Goal: Complete application form

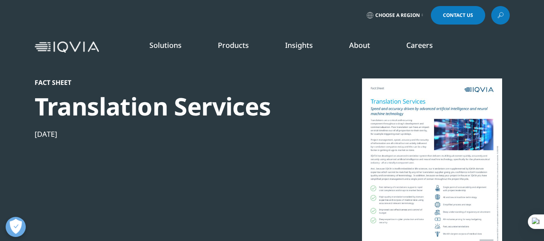
scroll to position [74, 475]
click at [458, 21] on link "Contact Us" at bounding box center [458, 15] width 54 height 19
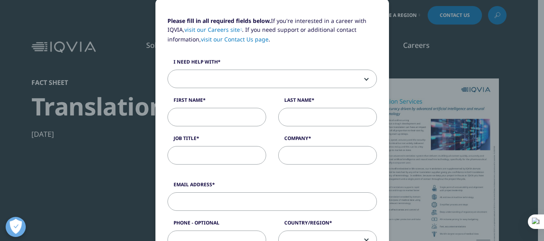
scroll to position [75, 0]
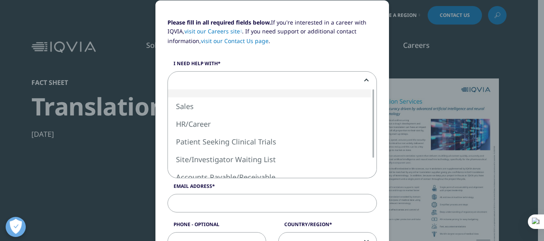
click at [214, 80] on span at bounding box center [272, 81] width 208 height 19
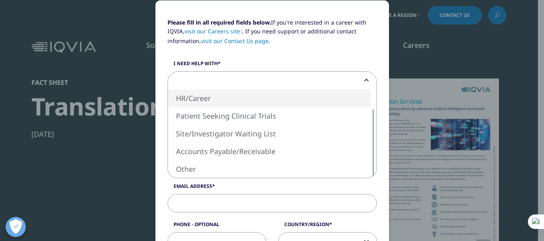
select select "HR Career"
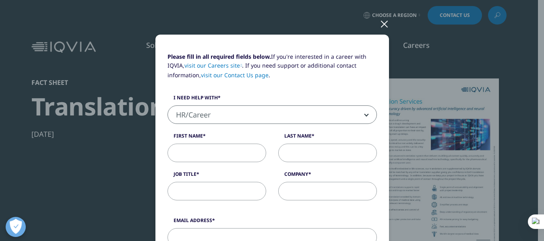
scroll to position [0, 0]
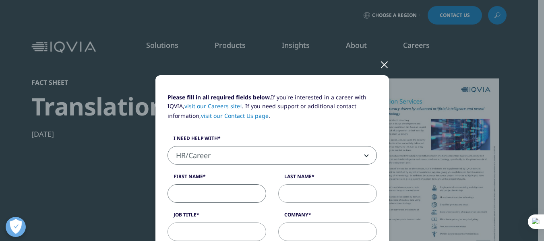
click at [192, 197] on input "First Name" at bounding box center [216, 193] width 99 height 19
type input "Dolapo"
type input "Oladipupo"
type input "[EMAIL_ADDRESS][DOMAIN_NAME]"
select select "[GEOGRAPHIC_DATA]"
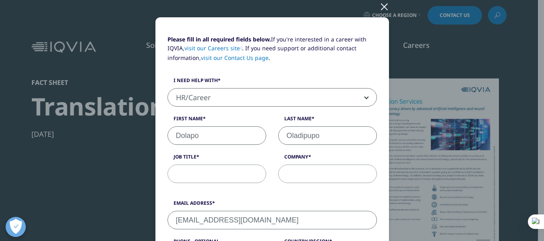
scroll to position [51, 0]
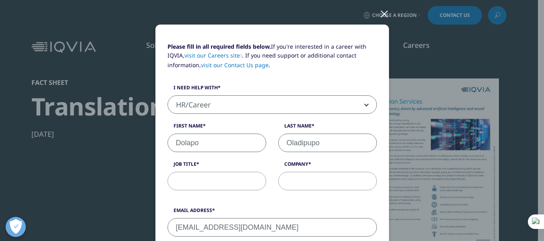
click at [325, 144] on input "Oladipupo" at bounding box center [327, 143] width 99 height 19
type input "Tunmise"
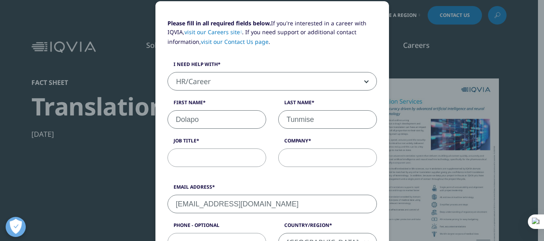
scroll to position [76, 0]
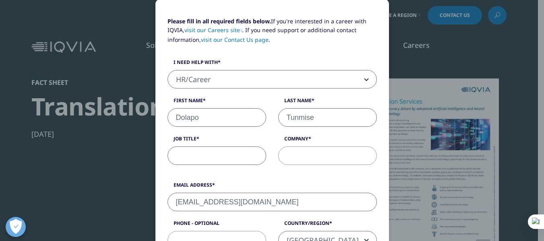
click at [217, 157] on input "Job Title" at bounding box center [216, 155] width 99 height 19
type input "Medical Translator"
click at [300, 152] on input "Company" at bounding box center [327, 155] width 99 height 19
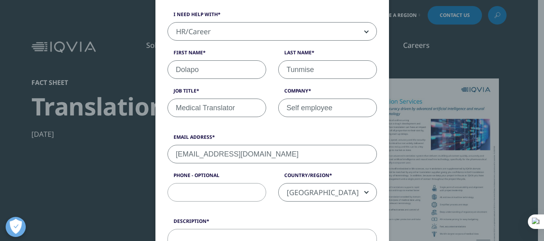
scroll to position [124, 0]
type input "Self employee"
click at [321, 196] on span "[GEOGRAPHIC_DATA]" at bounding box center [327, 192] width 98 height 19
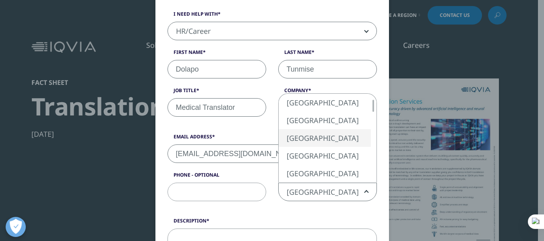
select select "[GEOGRAPHIC_DATA]"
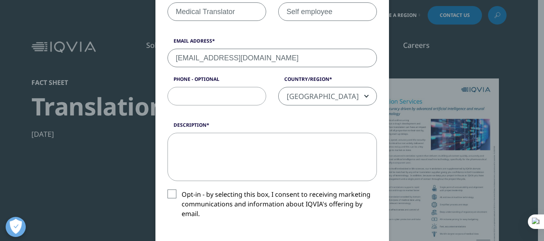
scroll to position [226, 0]
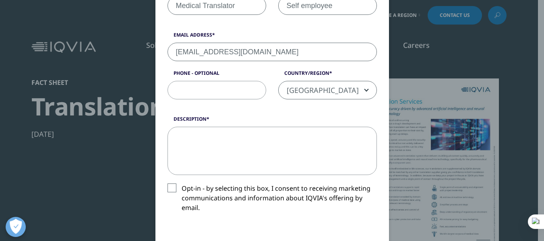
click at [258, 138] on textarea "Description" at bounding box center [271, 151] width 209 height 48
paste textarea "I am a dedicated and detail-oriented English > Bengali Linguist with extensive …"
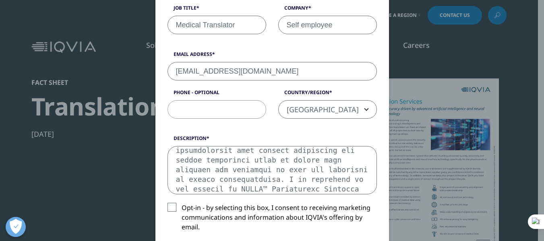
scroll to position [207, 0]
click at [254, 173] on textarea "Description" at bounding box center [271, 170] width 209 height 48
click at [255, 166] on textarea "Description" at bounding box center [271, 170] width 209 height 48
paste textarea "tail-oriented English > Bengali Linguist with expertise in translating and vali…"
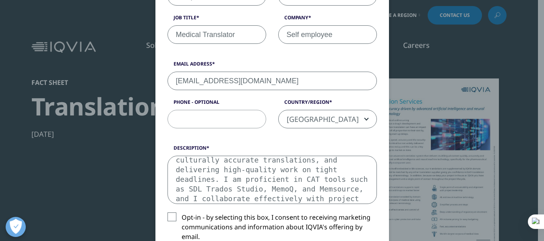
scroll to position [198, 0]
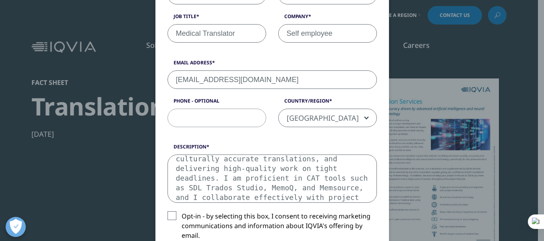
click at [289, 168] on textarea "I am a detail-oriented English > Bengali Linguist with expertise in translating…" at bounding box center [271, 179] width 209 height 48
paste textarea "n English > Bengali Linguist experienced in clinical translation and linguistic…"
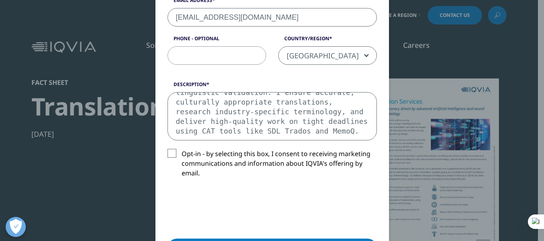
scroll to position [261, 0]
drag, startPoint x: 243, startPoint y: 133, endPoint x: 192, endPoint y: 104, distance: 58.5
click at [192, 104] on textarea "I am an English > Bengali Linguist experienced in clinical translation and ling…" at bounding box center [271, 116] width 209 height 48
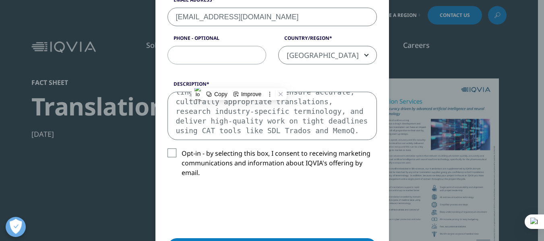
click at [192, 104] on textarea "I am an English > Bengali Linguist experienced in clinical translation and ling…" at bounding box center [271, 116] width 209 height 48
click at [317, 113] on textarea "I am an English > Bengali Linguist experienced in clinical translation and ling…" at bounding box center [271, 116] width 209 height 48
paste textarea "English > Bengali Linguist specializing in accurate, culturally appropriate cli…"
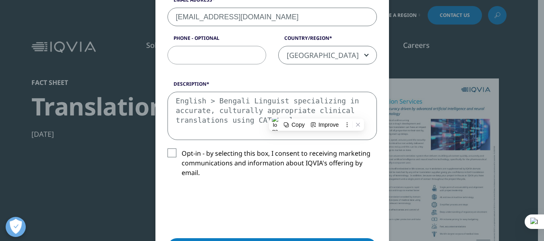
scroll to position [0, 0]
type textarea "English > Bengali Linguist specializing in accurate, culturally appropriate cli…"
click at [168, 153] on label "Opt-in - by selecting this box, I consent to receiving marketing communications…" at bounding box center [271, 164] width 209 height 33
click at [181, 148] on input "Opt-in - by selecting this box, I consent to receiving marketing communications…" at bounding box center [181, 148] width 0 height 0
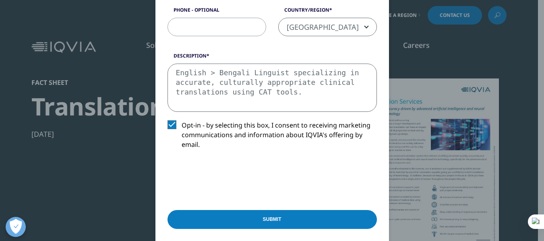
scroll to position [290, 0]
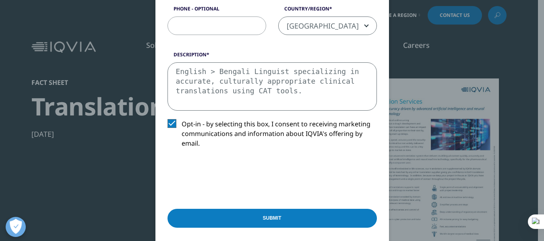
click at [259, 212] on input "Submit" at bounding box center [271, 218] width 209 height 19
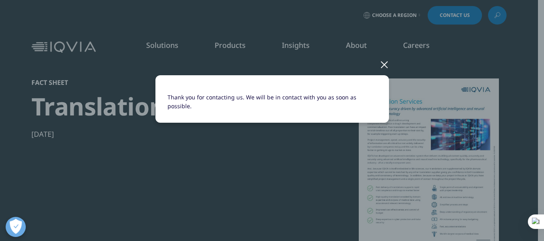
scroll to position [0, 0]
click at [385, 66] on div at bounding box center [383, 64] width 9 height 22
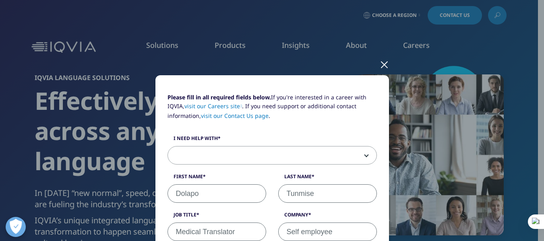
click at [381, 66] on div at bounding box center [383, 64] width 9 height 22
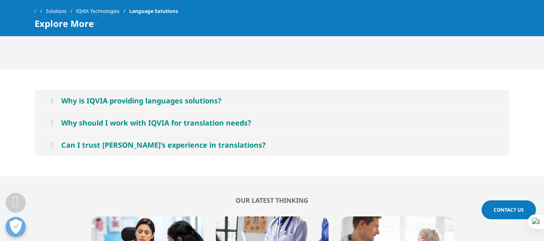
scroll to position [1283, 0]
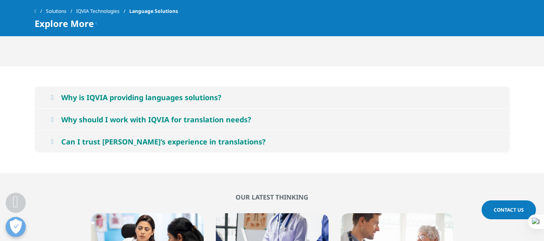
click at [288, 23] on div "Explore More Language Solutions for Life Science Marketing Language Solutions f…" at bounding box center [272, 24] width 475 height 10
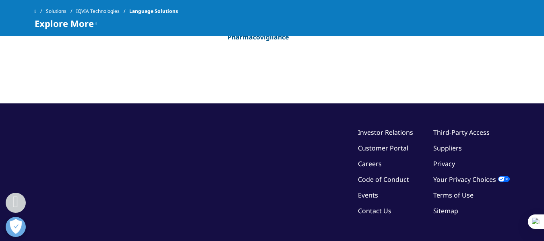
scroll to position [1787, 0]
